Goal: Task Accomplishment & Management: Use online tool/utility

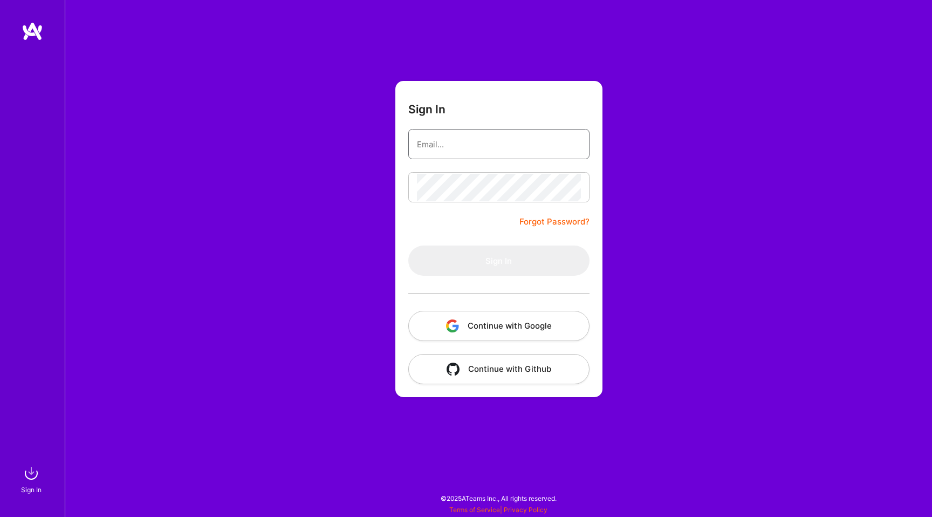
click at [490, 152] on input "email" at bounding box center [499, 143] width 164 height 27
click at [0, 511] on com-1password-button at bounding box center [0, 511] width 0 height 0
type input "[EMAIL_ADDRESS][DOMAIN_NAME]"
click at [483, 140] on input "email" at bounding box center [499, 143] width 164 height 27
type input "[EMAIL_ADDRESS][DOMAIN_NAME]"
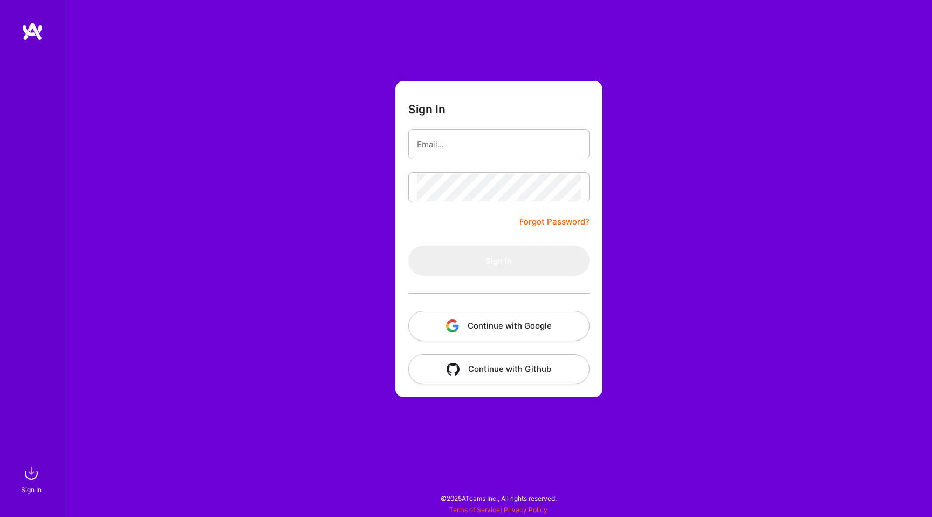
type input "[EMAIL_ADDRESS][DOMAIN_NAME]"
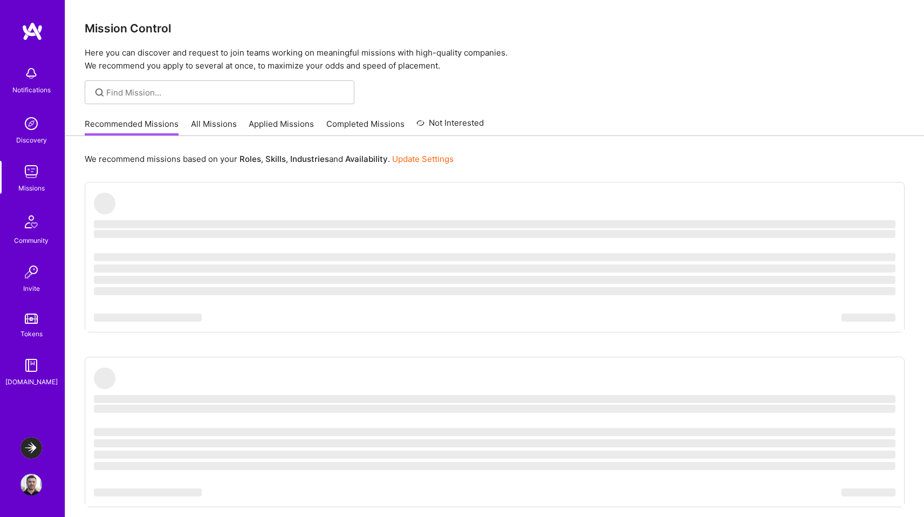
click at [30, 452] on img at bounding box center [31, 448] width 22 height 22
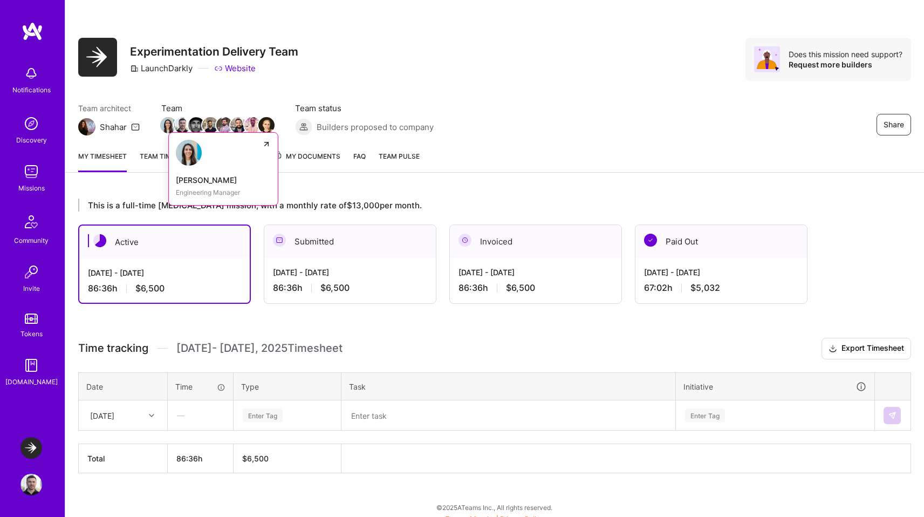
click at [165, 123] on img at bounding box center [168, 125] width 16 height 16
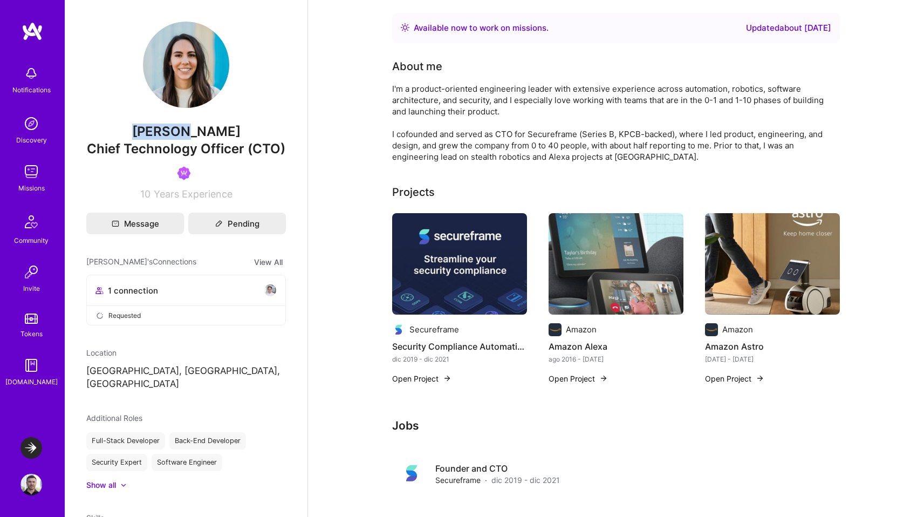
drag, startPoint x: 114, startPoint y: 127, endPoint x: 141, endPoint y: 119, distance: 28.7
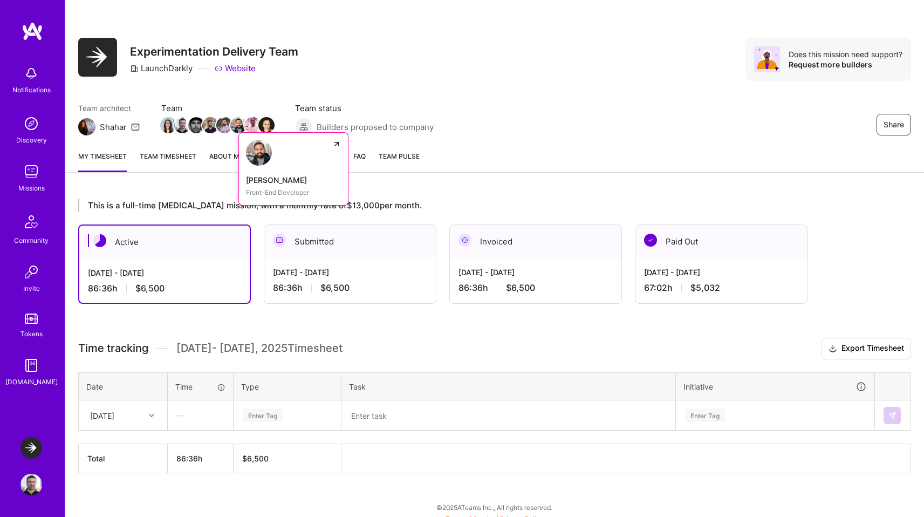
click at [235, 124] on img at bounding box center [238, 125] width 16 height 16
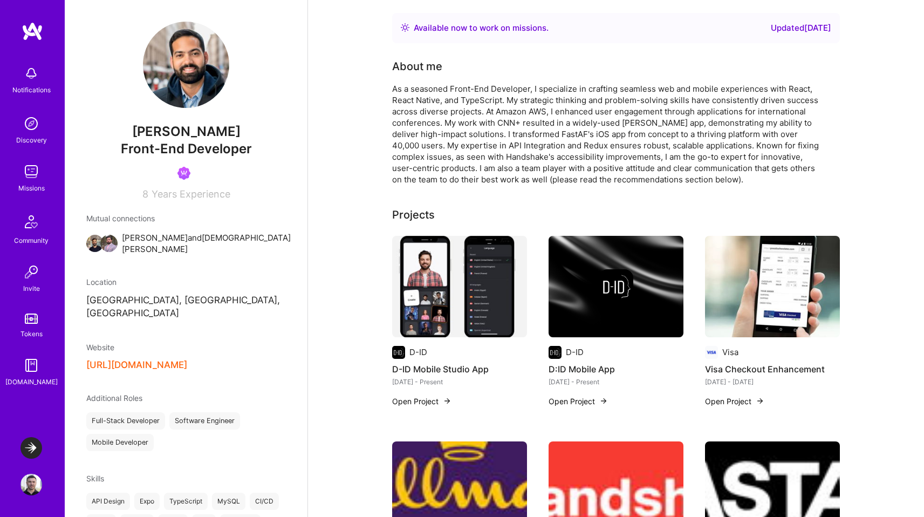
click at [29, 484] on img at bounding box center [31, 484] width 22 height 22
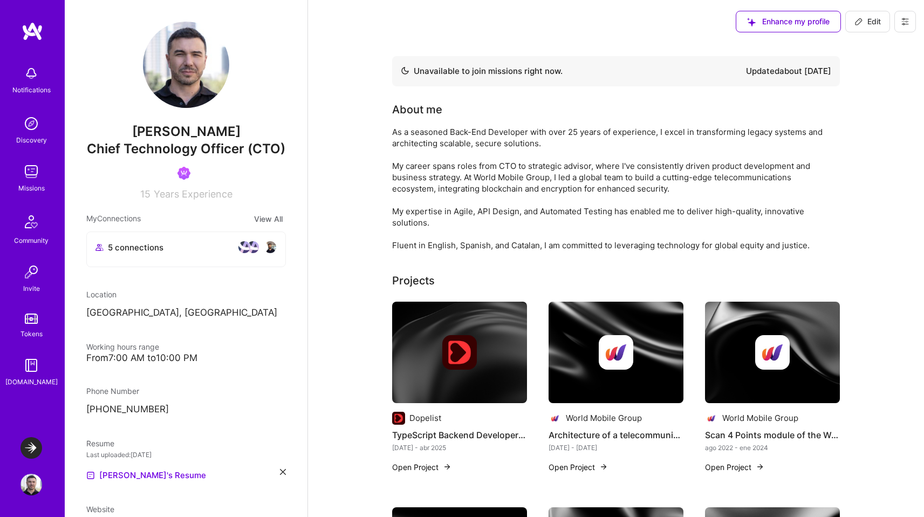
click at [260, 225] on button "View All" at bounding box center [268, 218] width 35 height 12
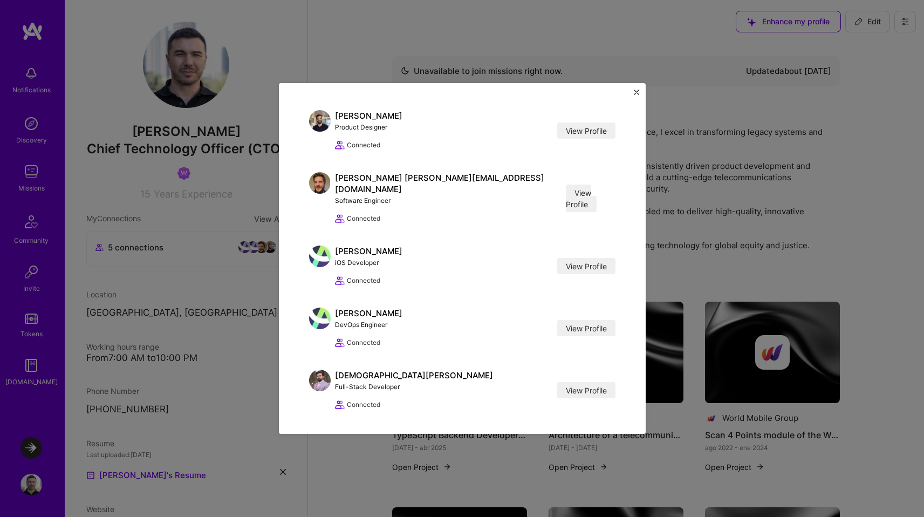
click at [637, 91] on img "Close" at bounding box center [636, 92] width 5 height 5
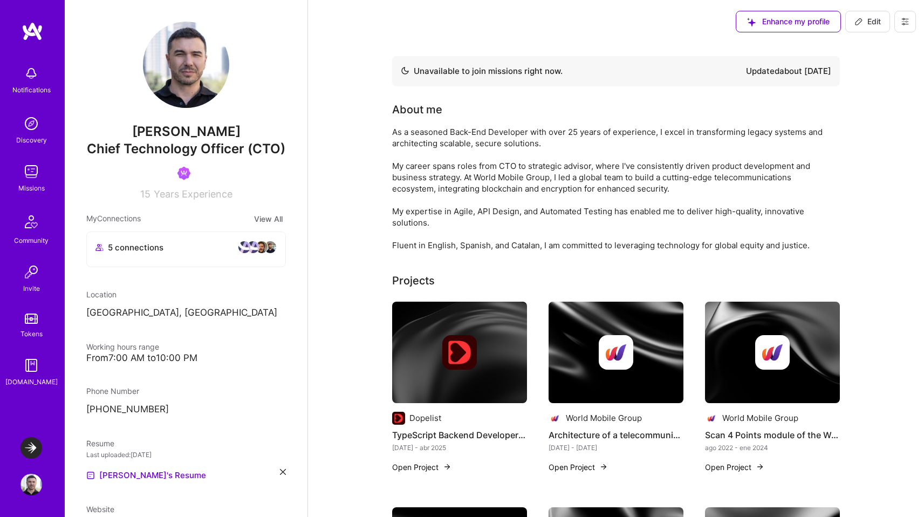
click at [25, 129] on img at bounding box center [31, 124] width 22 height 22
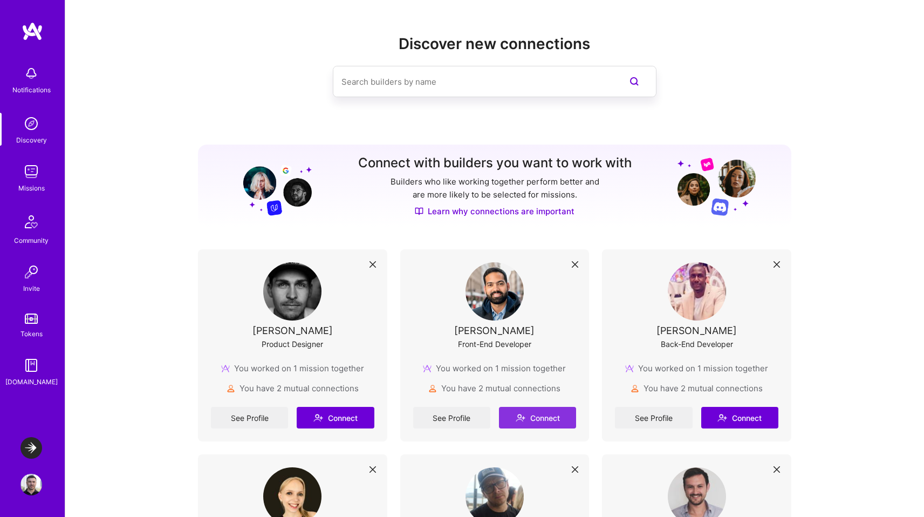
click at [548, 419] on button "Connect" at bounding box center [537, 418] width 77 height 22
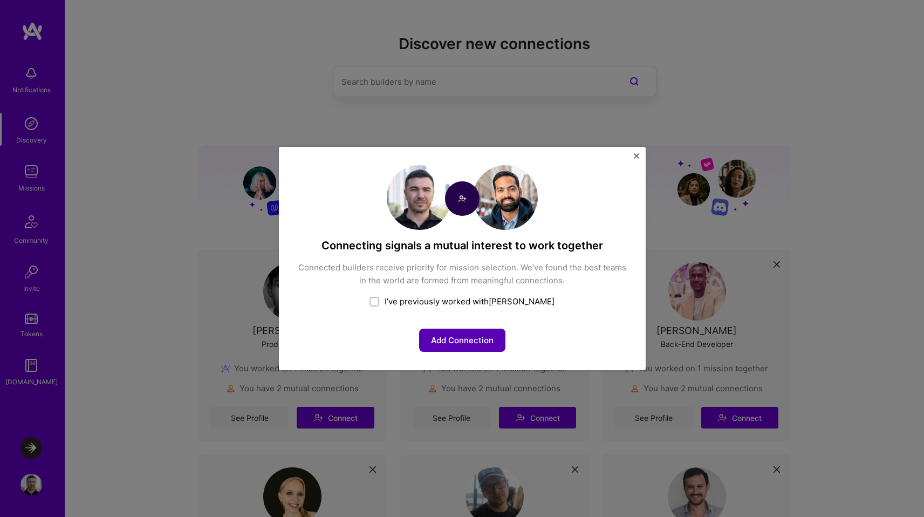
click at [478, 340] on button "Add Connection" at bounding box center [462, 339] width 86 height 23
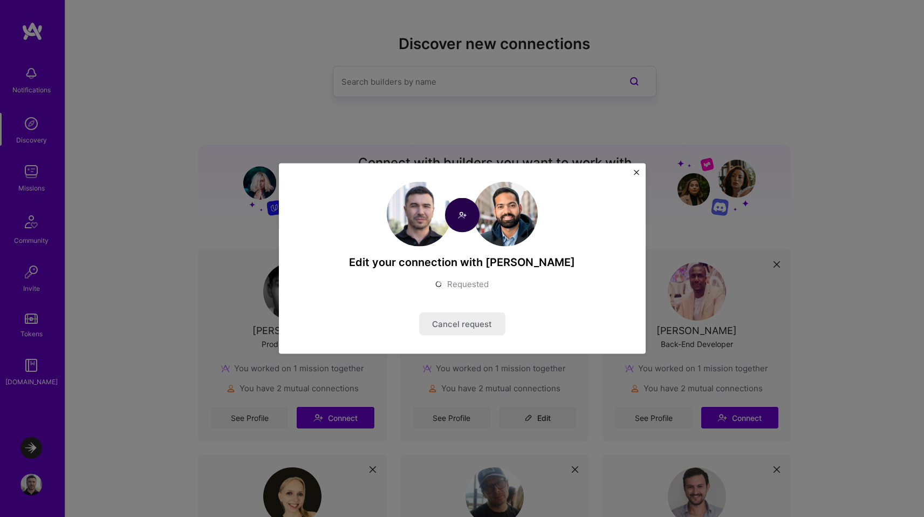
click at [747, 416] on div "Edit your connection with Ricardo Requested Cancel request" at bounding box center [462, 258] width 924 height 517
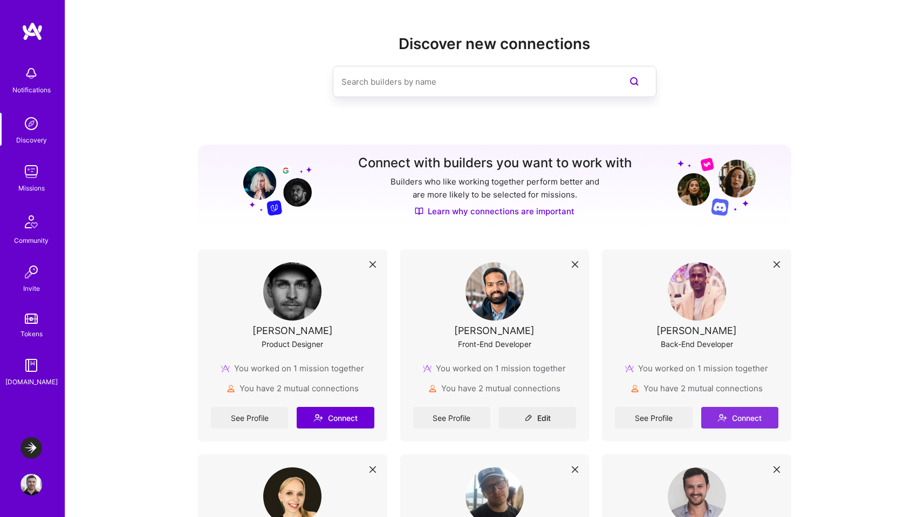
click at [746, 419] on button "Connect" at bounding box center [739, 418] width 77 height 22
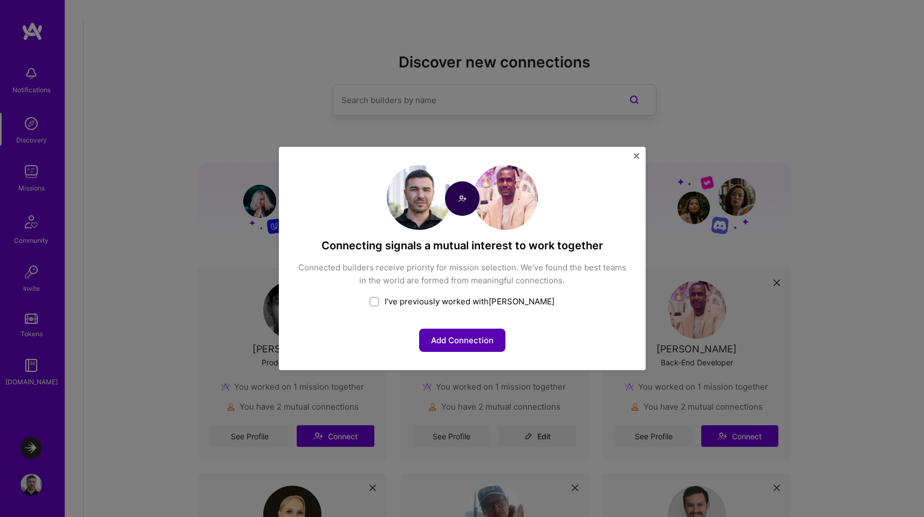
click at [473, 337] on button "Add Connection" at bounding box center [462, 339] width 86 height 23
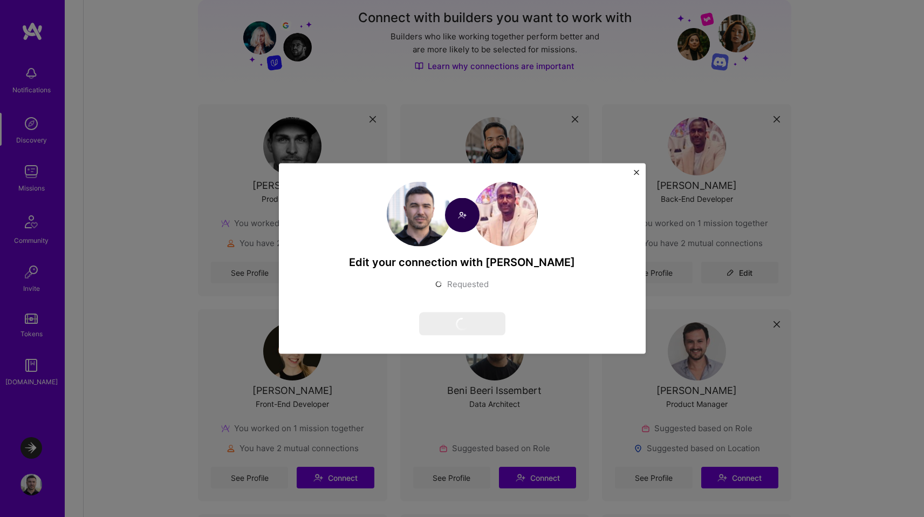
scroll to position [148, 0]
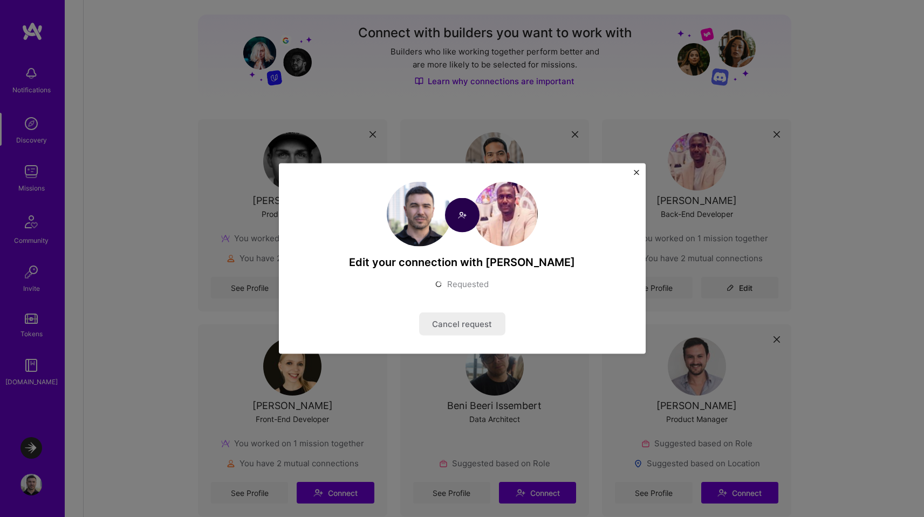
click at [636, 171] on img "Close" at bounding box center [636, 172] width 5 height 5
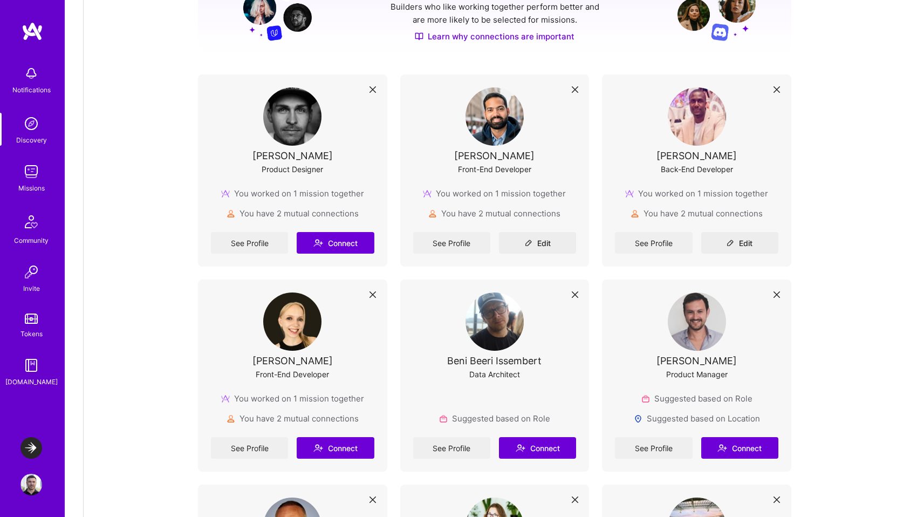
scroll to position [223, 0]
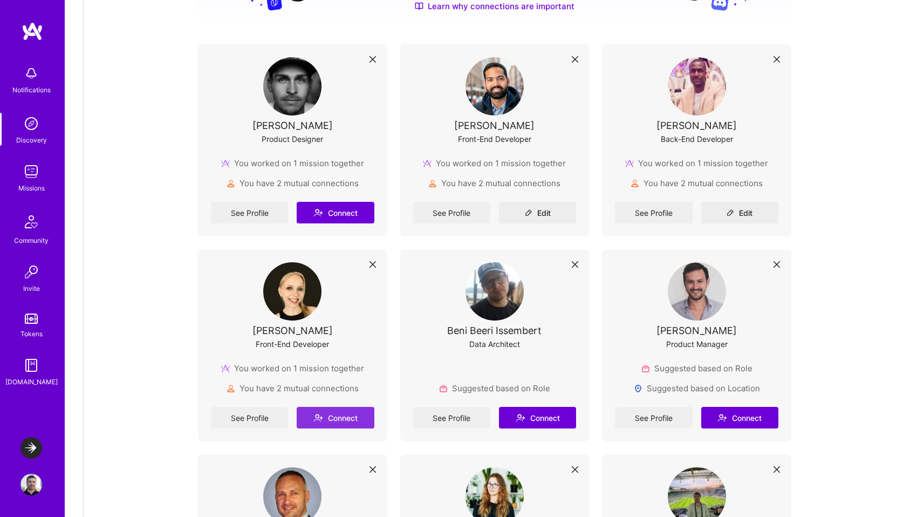
click at [349, 407] on button "Connect" at bounding box center [335, 418] width 77 height 22
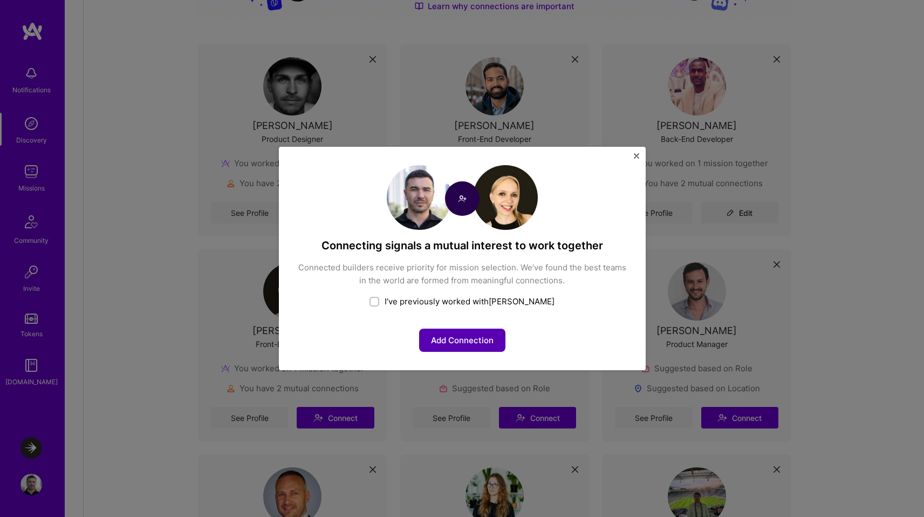
click at [455, 334] on button "Add Connection" at bounding box center [462, 339] width 86 height 23
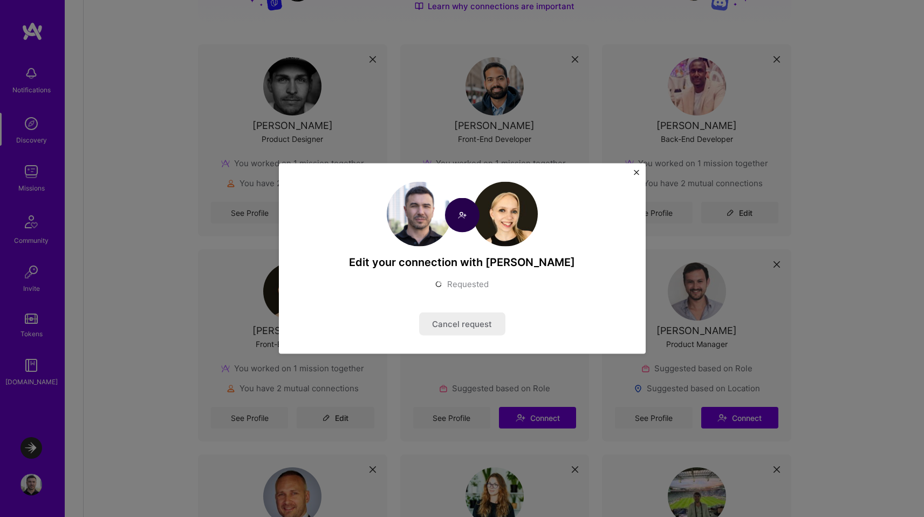
click at [635, 171] on img "Close" at bounding box center [636, 172] width 5 height 5
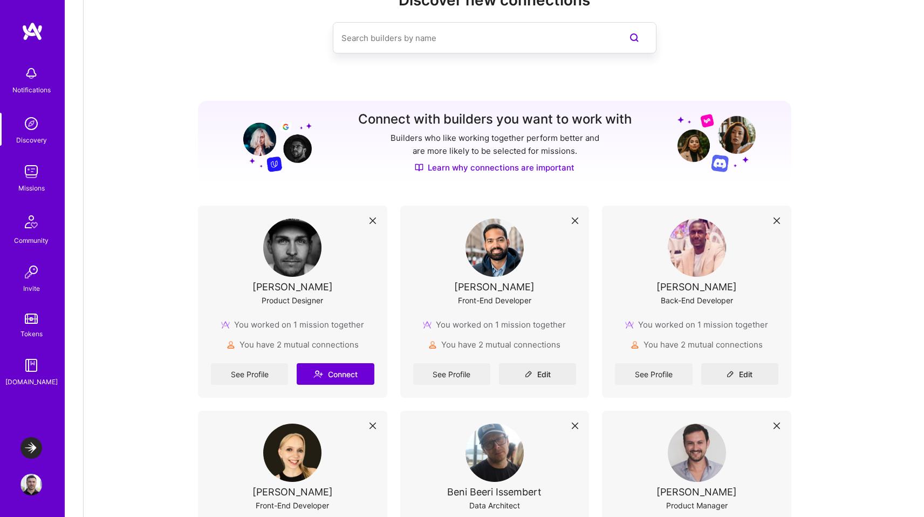
scroll to position [0, 0]
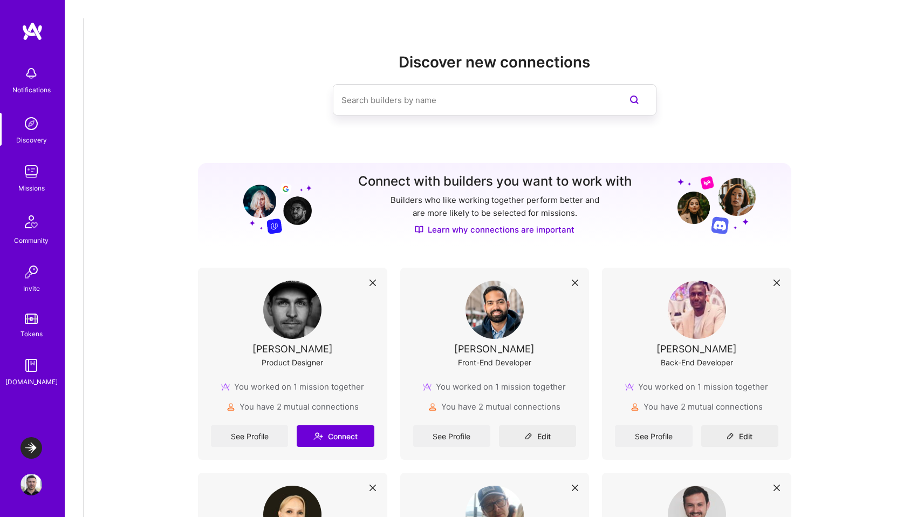
click at [34, 226] on img at bounding box center [31, 222] width 26 height 26
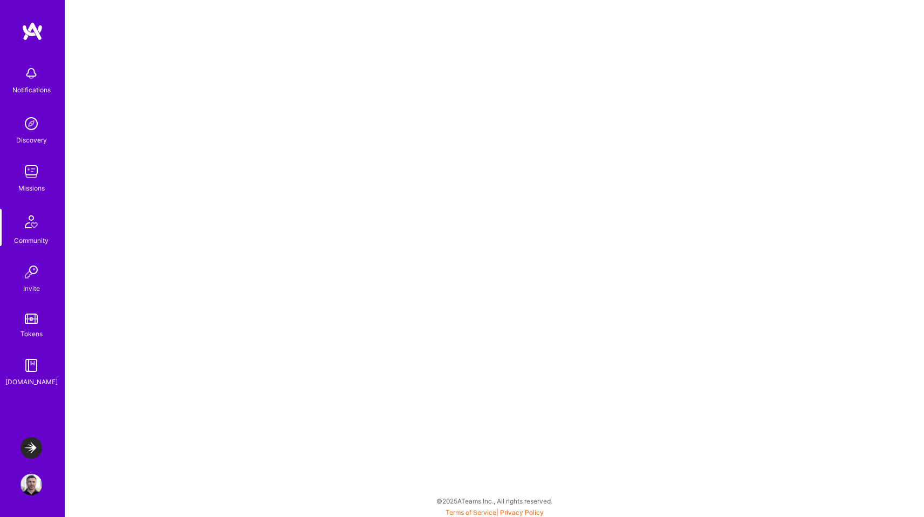
click at [37, 314] on img at bounding box center [31, 318] width 13 height 10
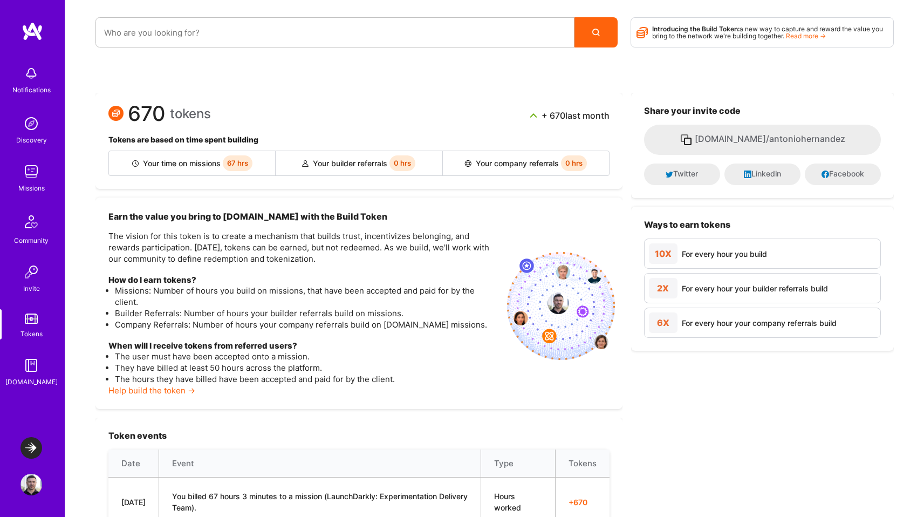
click at [31, 31] on img at bounding box center [33, 31] width 22 height 19
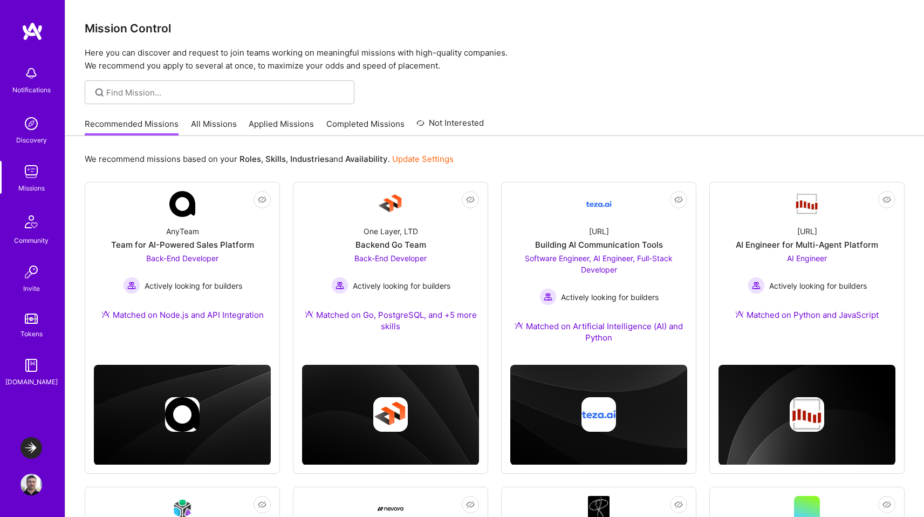
click at [35, 449] on img at bounding box center [31, 448] width 22 height 22
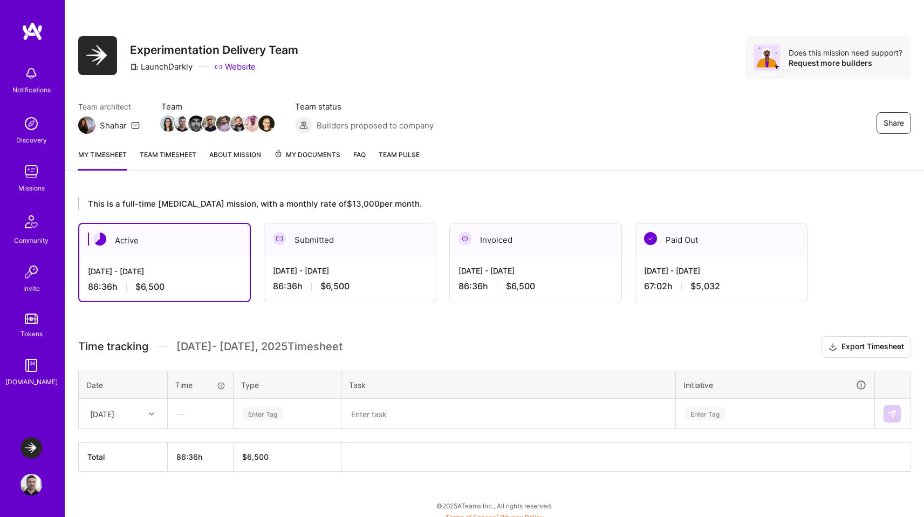
scroll to position [9, 0]
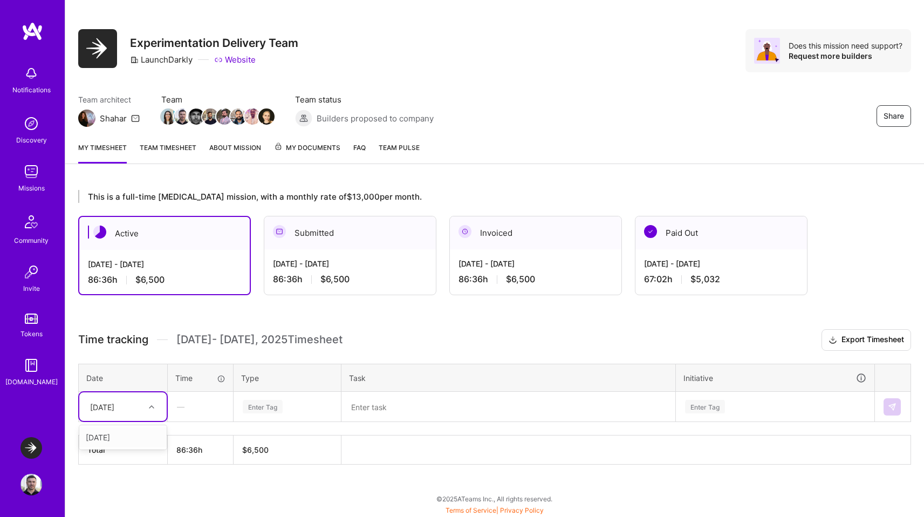
click at [149, 405] on icon at bounding box center [151, 406] width 5 height 5
click at [110, 438] on div "Tue, Sep 16" at bounding box center [122, 437] width 87 height 20
click at [269, 408] on div "Enter Tag" at bounding box center [263, 406] width 40 height 17
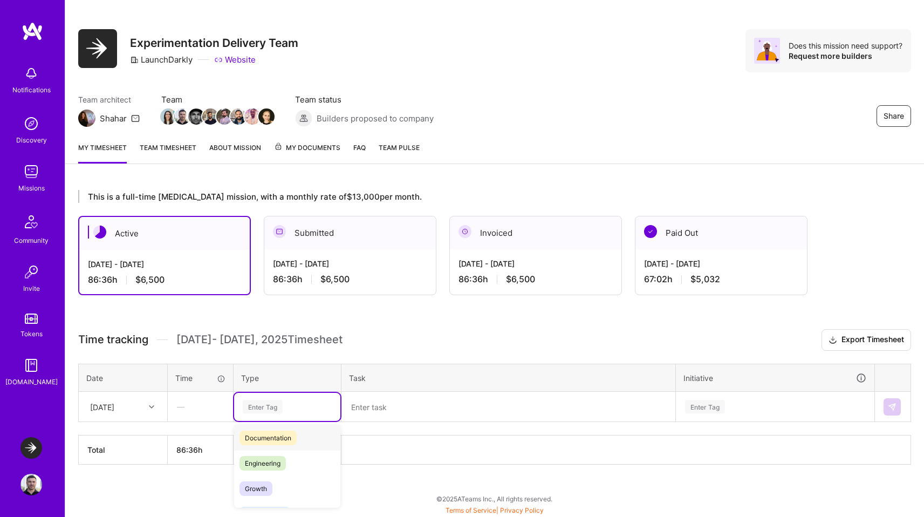
scroll to position [58, 0]
click at [267, 461] on span "Engineering" at bounding box center [262, 459] width 46 height 15
click at [375, 406] on textarea at bounding box center [508, 407] width 332 height 28
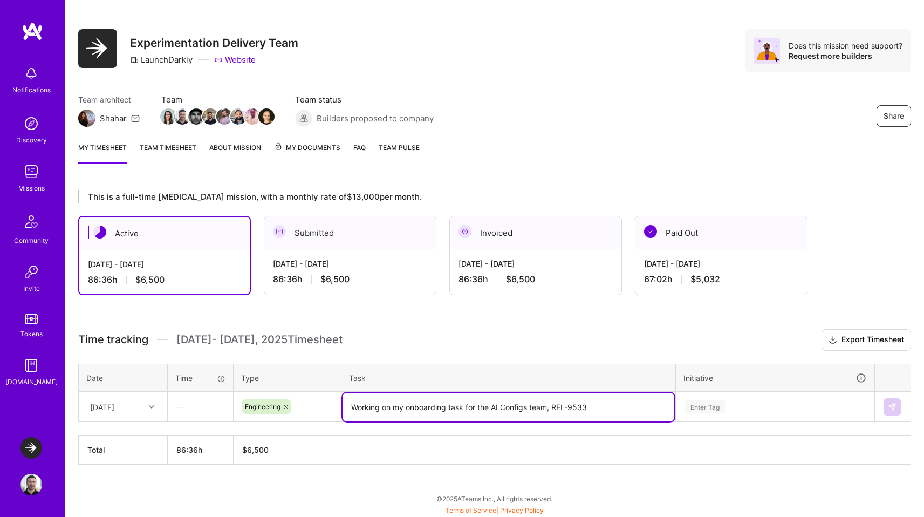
type textarea "Working on my onboarding task for the AI Configs team, REL-9533"
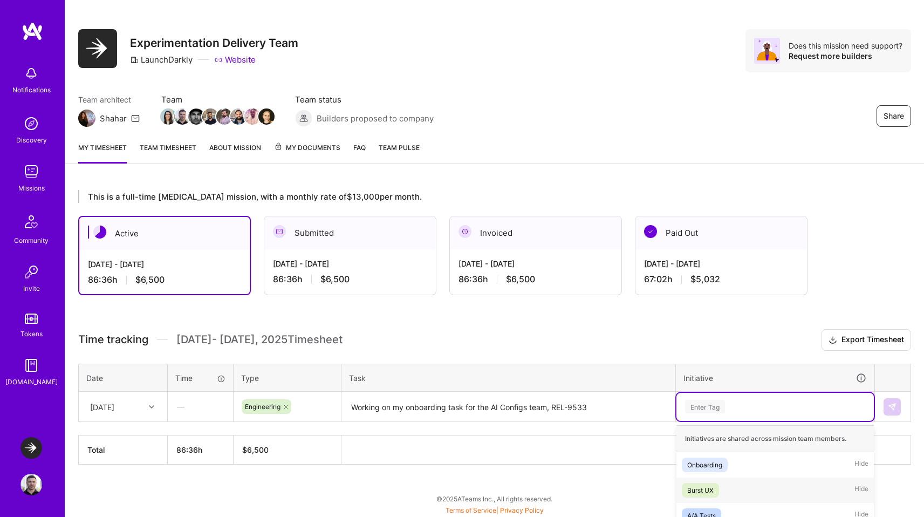
scroll to position [137, 0]
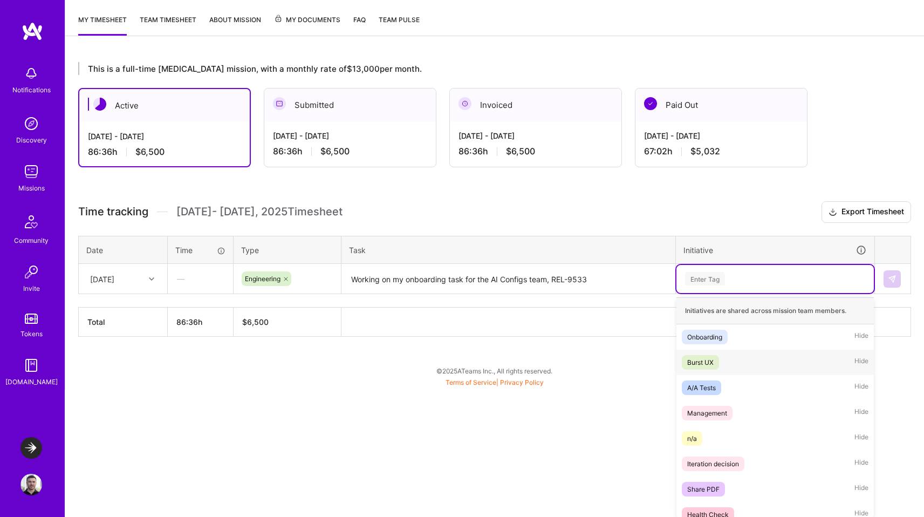
click at [703, 293] on div "option Burst UX focused, 2 of 23. 23 results available. Use Up and Down to choo…" at bounding box center [774, 279] width 197 height 28
click at [699, 336] on div "Onboarding" at bounding box center [704, 335] width 35 height 11
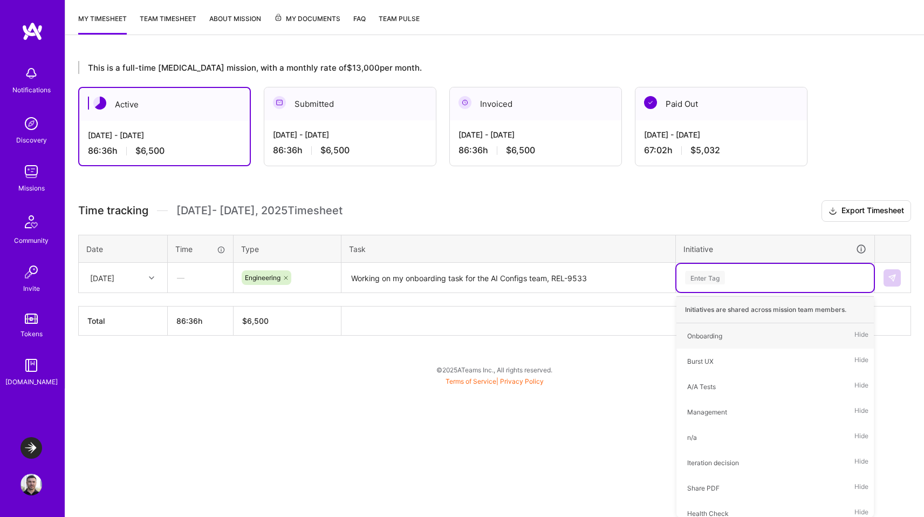
scroll to position [9, 0]
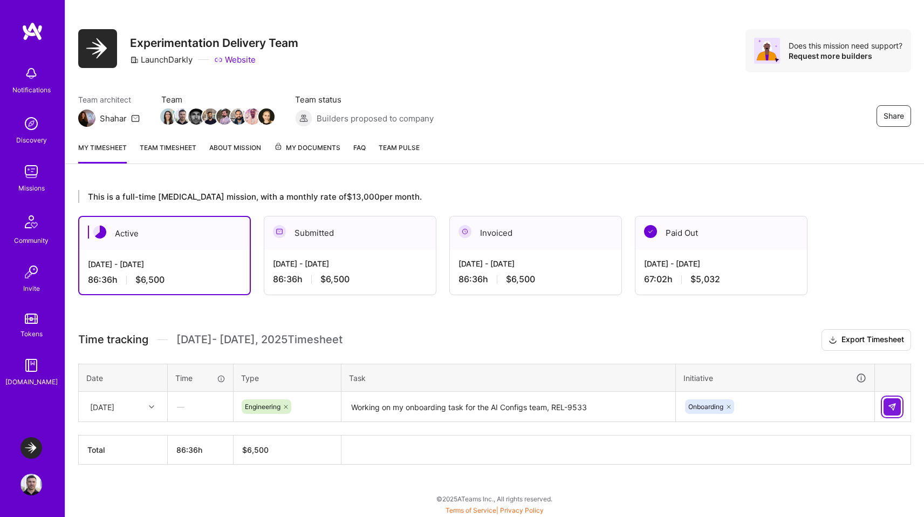
click at [893, 409] on img at bounding box center [892, 406] width 9 height 9
